Goal: Task Accomplishment & Management: Manage account settings

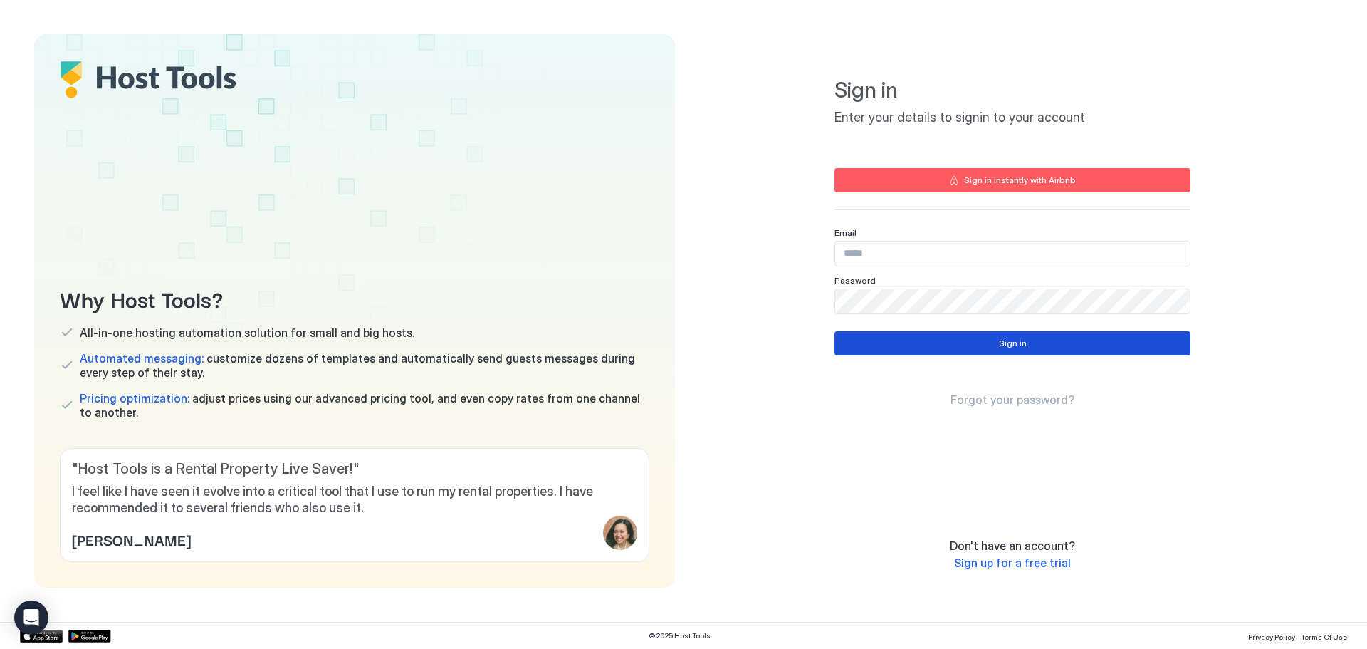
type input "**********"
click at [940, 348] on button "Sign in" at bounding box center [1013, 343] width 356 height 24
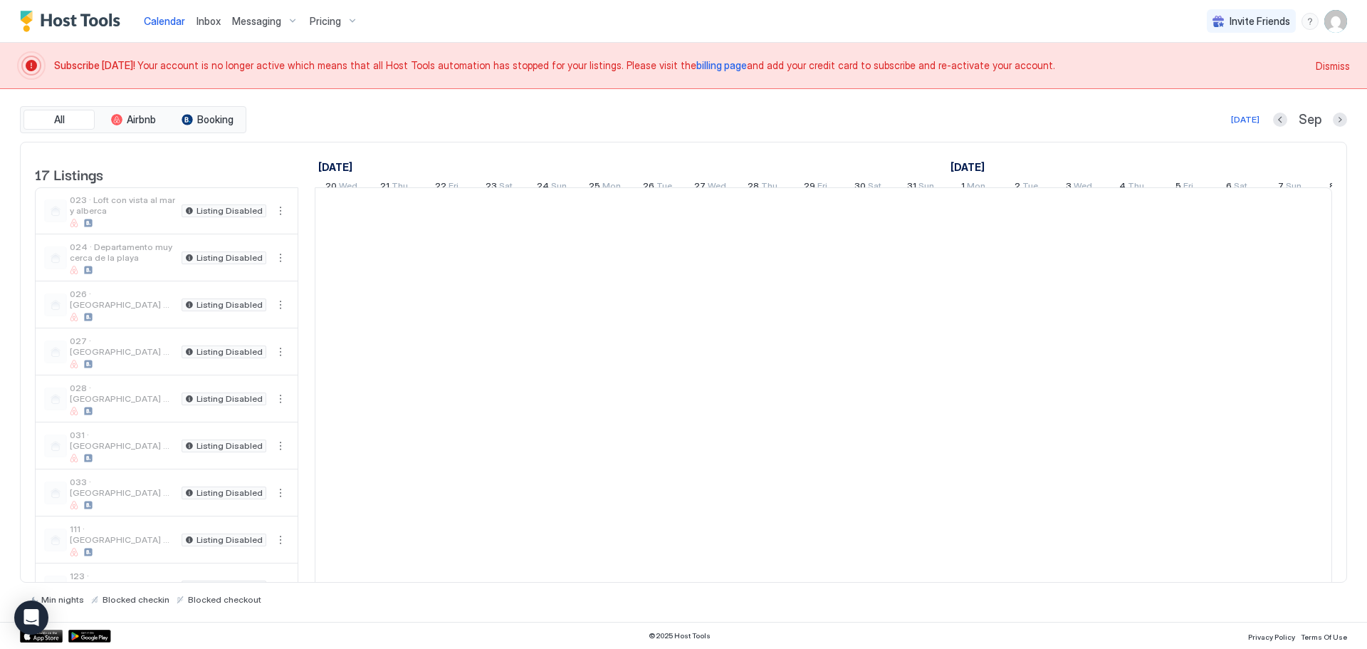
scroll to position [0, 791]
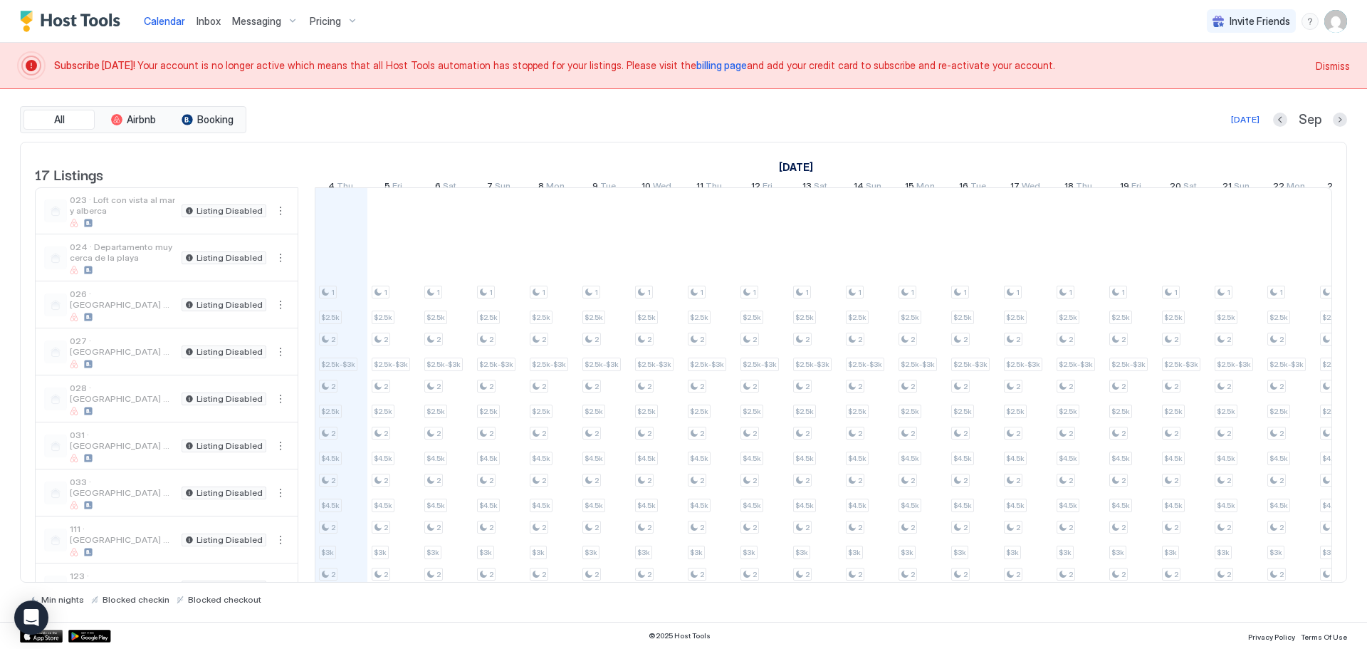
click at [1337, 19] on img "User profile" at bounding box center [1336, 21] width 23 height 23
click at [209, 26] on div at bounding box center [683, 324] width 1367 height 649
click at [213, 23] on span "Inbox" at bounding box center [209, 21] width 24 height 12
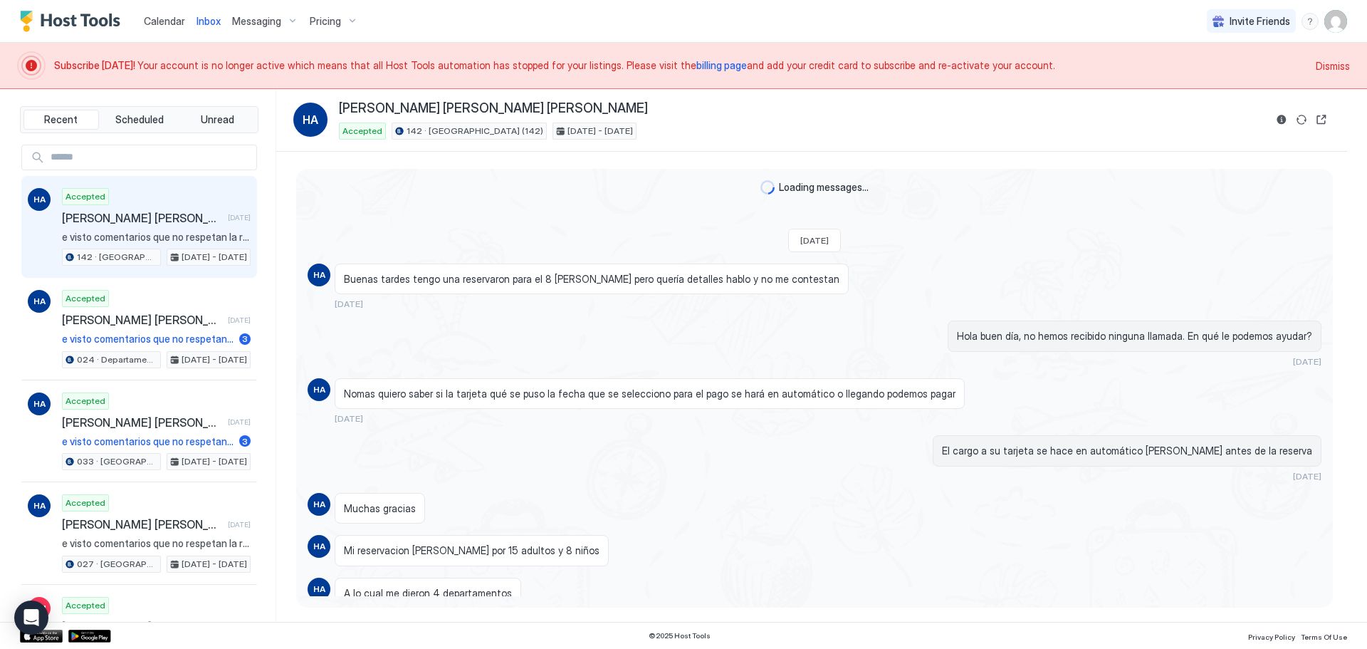
scroll to position [288, 0]
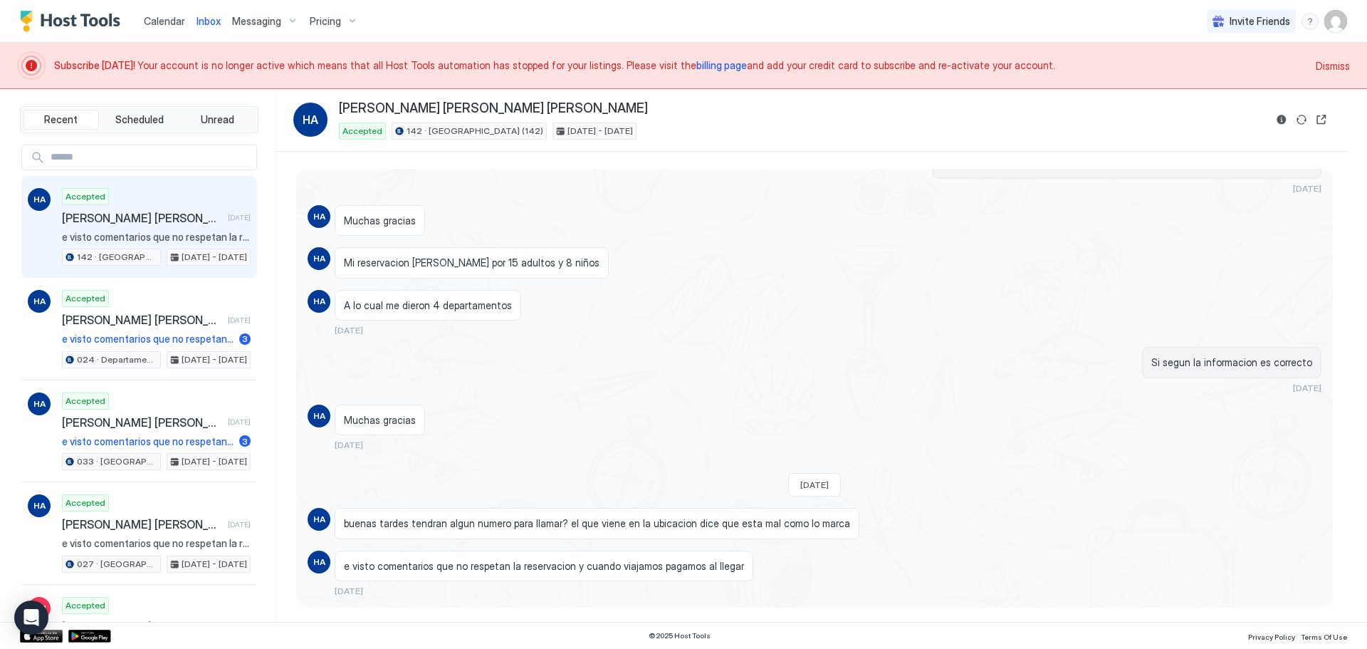
click at [304, 21] on div "Pricing" at bounding box center [334, 21] width 60 height 24
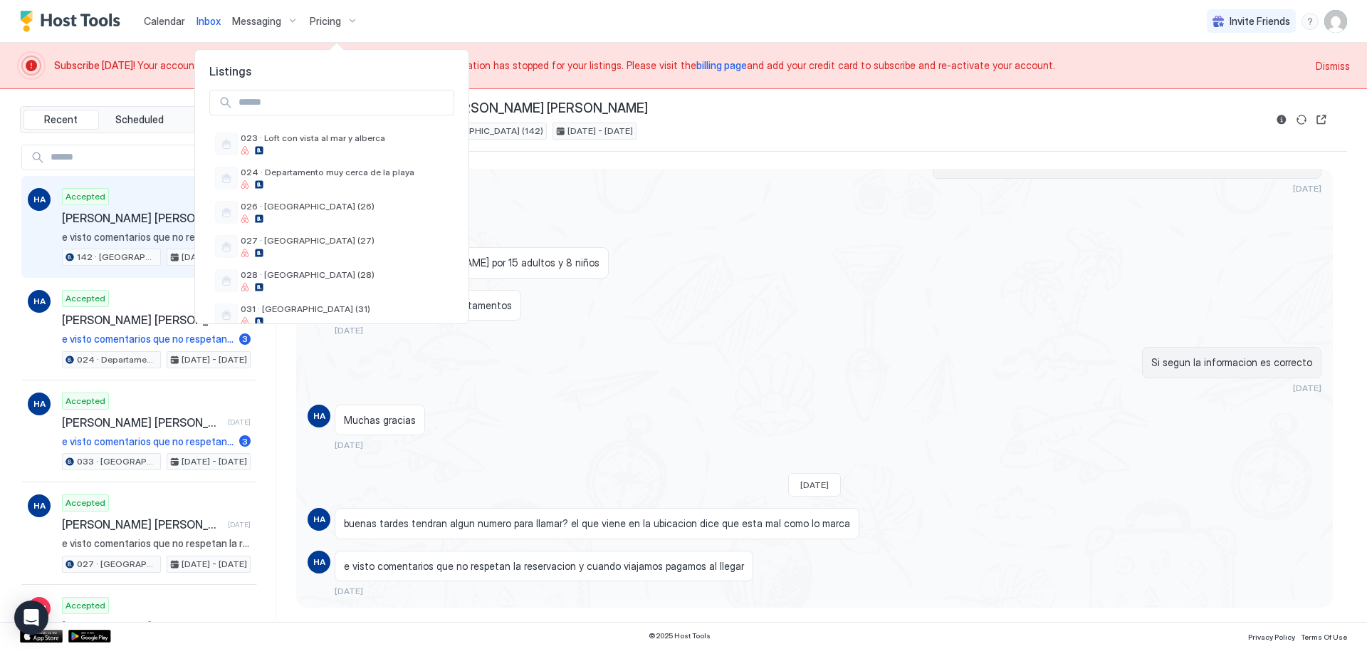
click at [267, 21] on div at bounding box center [683, 324] width 1367 height 649
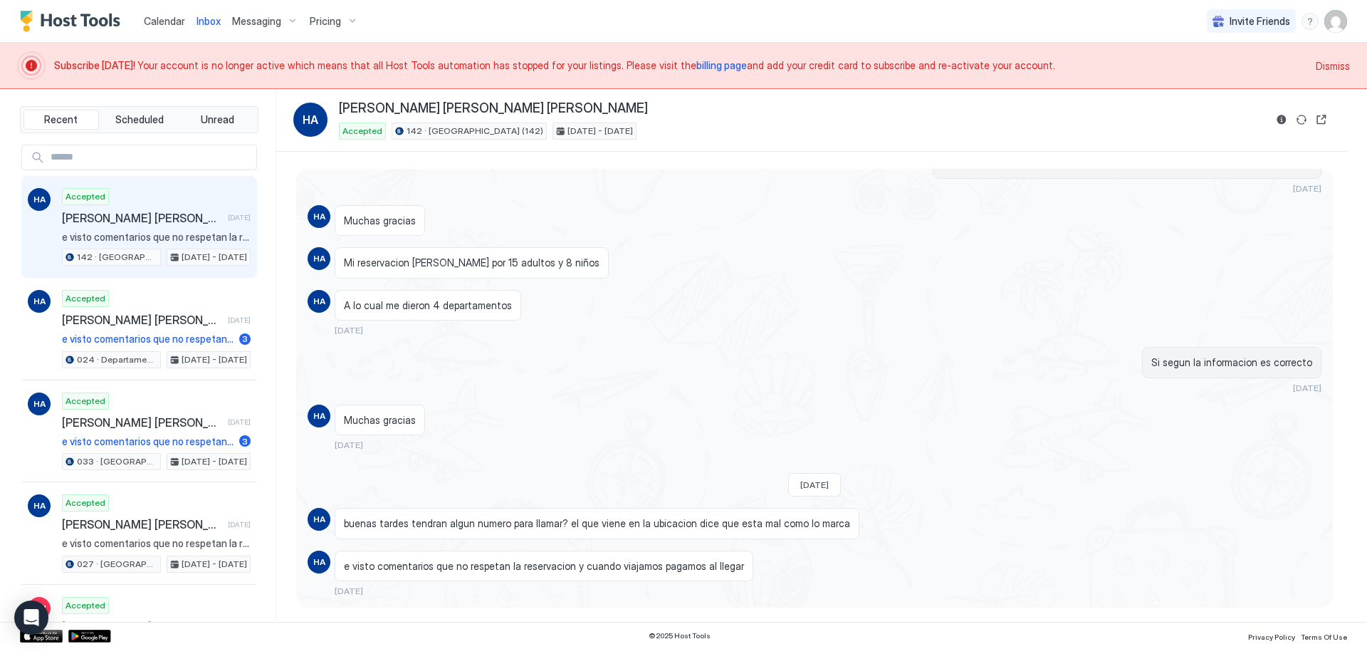
click at [1336, 23] on img "User profile" at bounding box center [1336, 21] width 23 height 23
click at [1182, 82] on div "Settings" at bounding box center [1200, 79] width 56 height 13
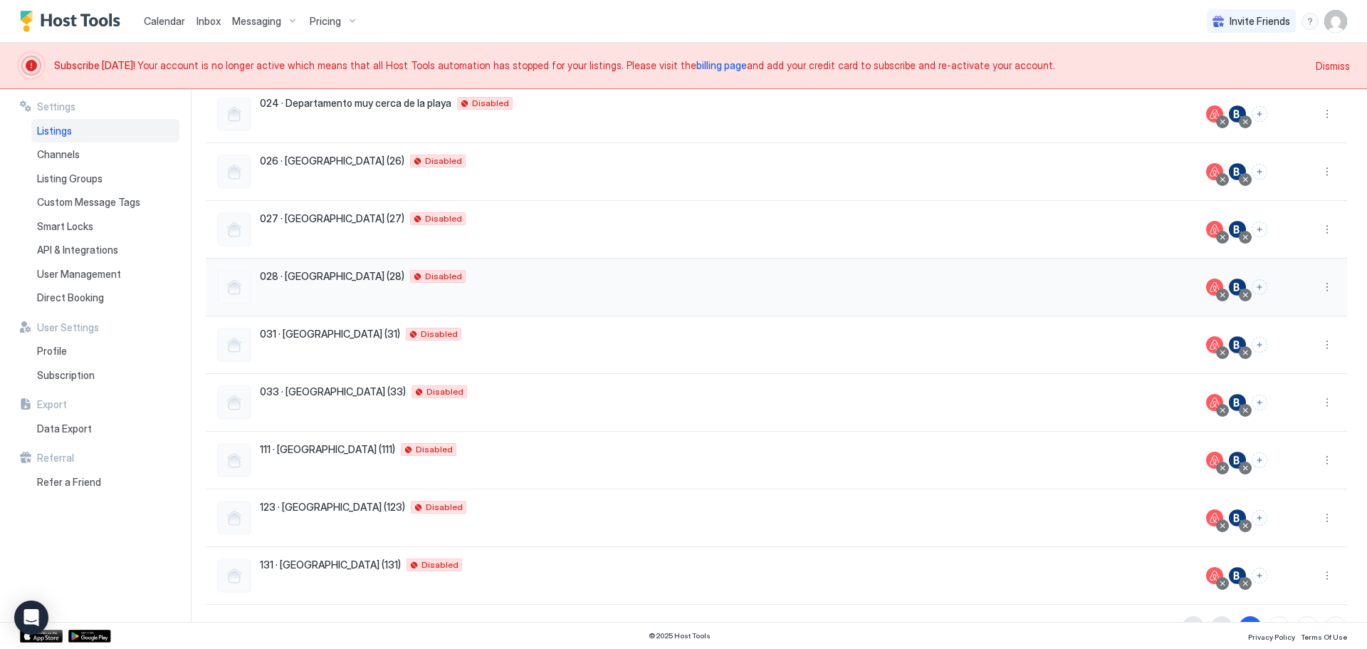
scroll to position [230, 0]
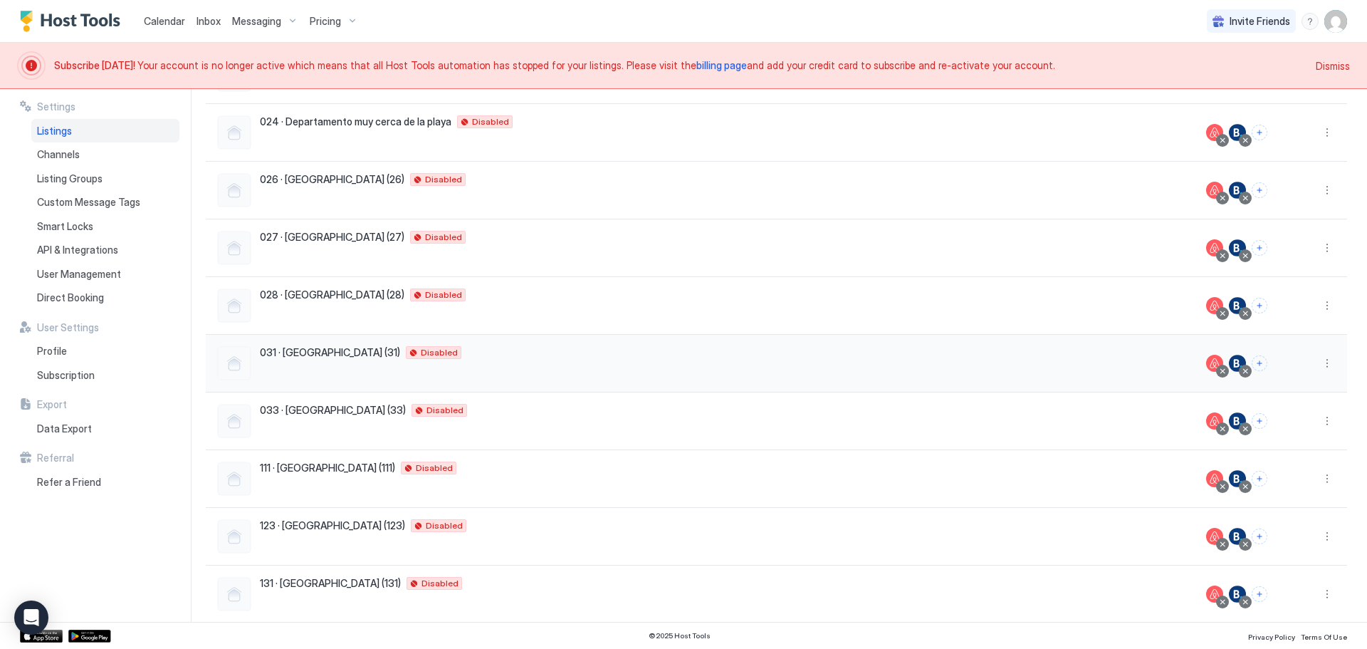
drag, startPoint x: 486, startPoint y: 464, endPoint x: 485, endPoint y: 412, distance: 52.0
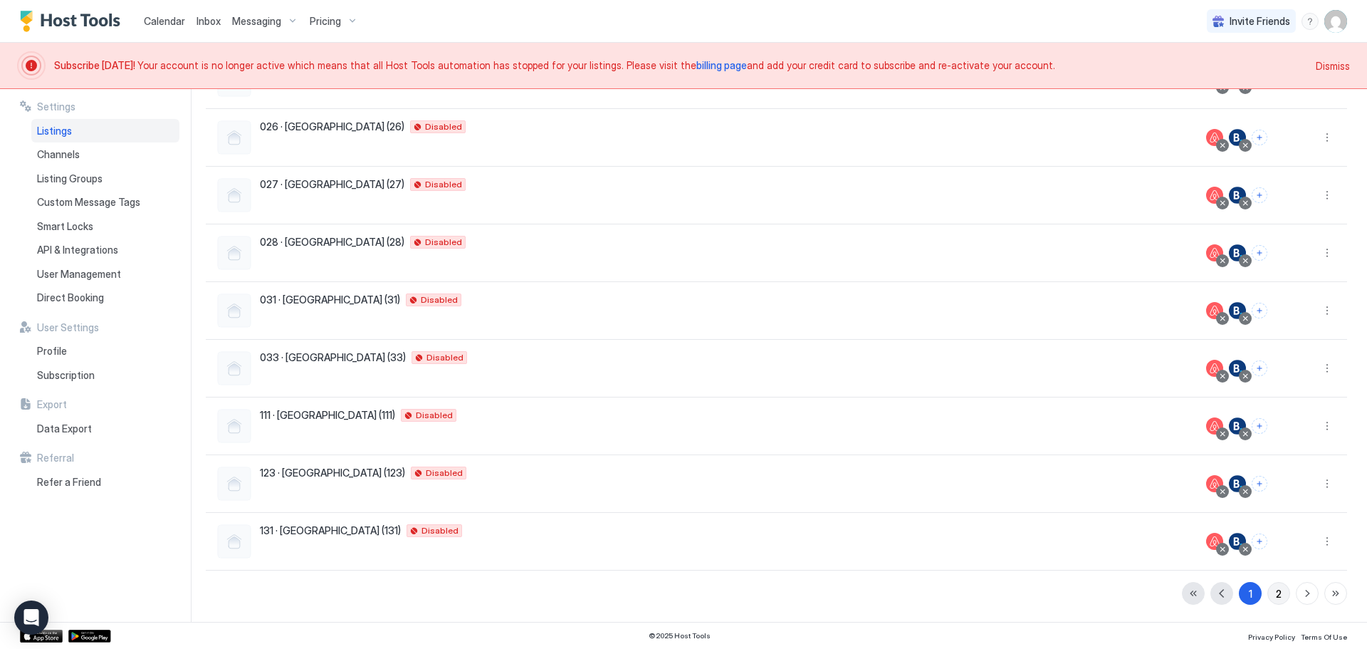
click at [1276, 598] on div "2" at bounding box center [1279, 593] width 6 height 15
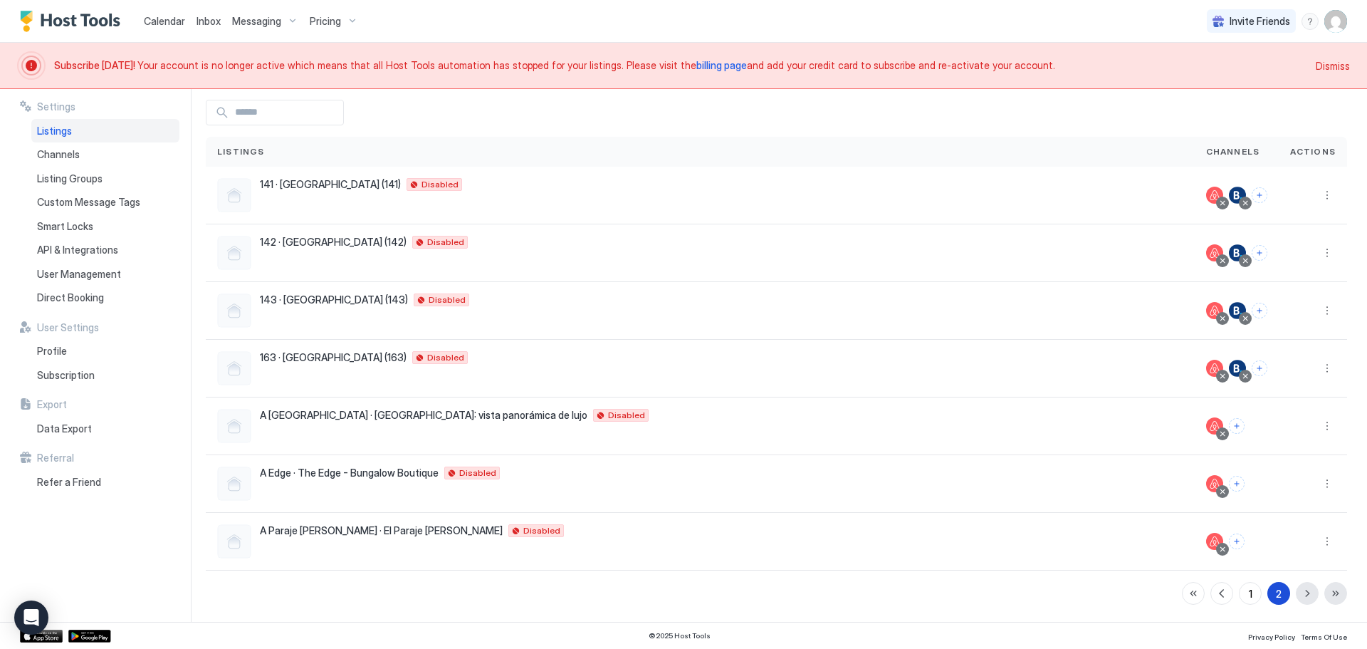
scroll to position [57, 0]
click at [1216, 380] on div at bounding box center [1222, 376] width 13 height 13
click at [1219, 377] on div at bounding box center [1222, 375] width 7 height 7
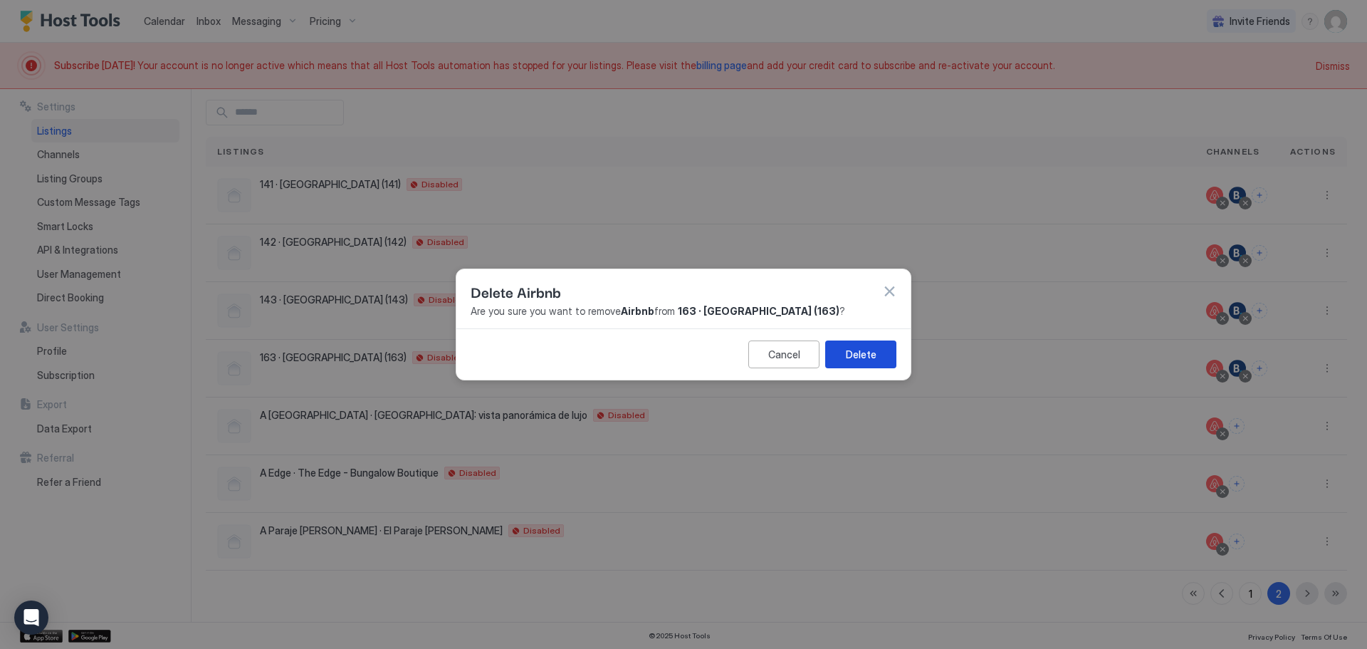
click at [869, 356] on div "Delete" at bounding box center [861, 354] width 31 height 15
